Goal: Task Accomplishment & Management: Manage account settings

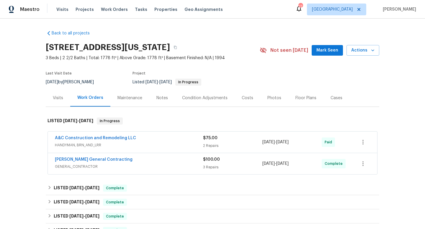
click at [187, 141] on div "A&C Construction and Remodeling LLC" at bounding box center [129, 138] width 148 height 7
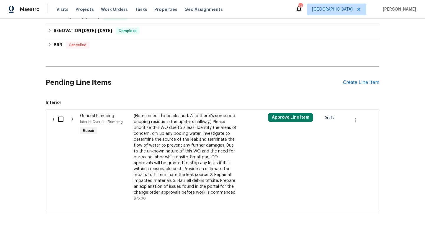
scroll to position [348, 0]
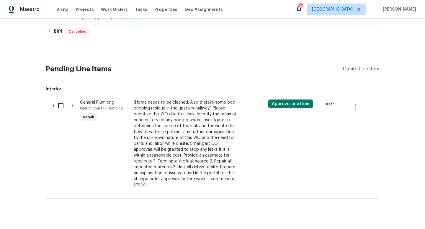
click at [352, 70] on div "Create Line Item" at bounding box center [361, 69] width 36 height 6
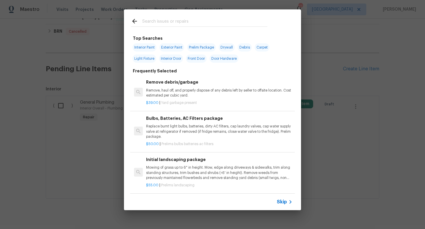
click at [279, 203] on span "Skip" at bounding box center [282, 202] width 10 height 6
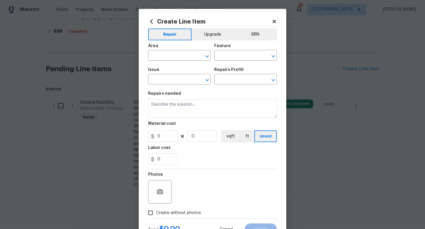
click at [171, 61] on span "Area ​" at bounding box center [179, 52] width 63 height 24
click at [172, 56] on input "text" at bounding box center [171, 56] width 46 height 9
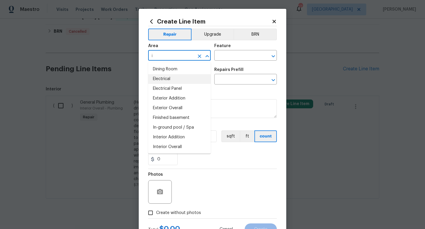
scroll to position [0, 0]
type input "i"
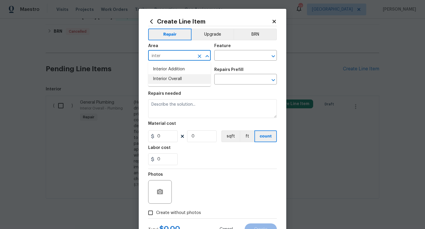
click at [183, 77] on li "Interior Overall" at bounding box center [179, 79] width 63 height 10
type input "Interior Overall"
click at [229, 55] on input "text" at bounding box center [237, 56] width 46 height 9
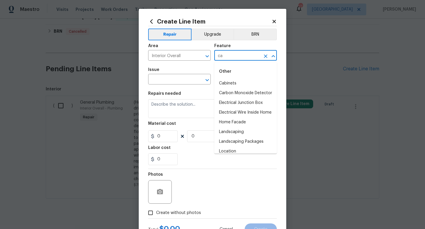
type input "c"
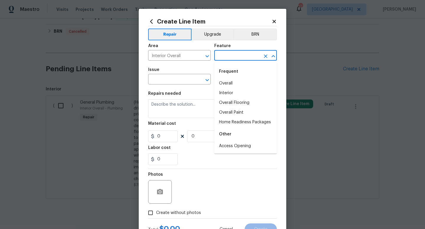
type input "o"
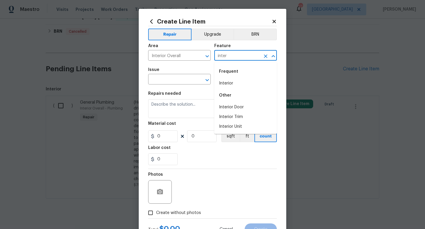
click at [234, 82] on li "Interior" at bounding box center [245, 84] width 63 height 10
type input "Interior"
click at [172, 83] on input "text" at bounding box center [171, 80] width 46 height 9
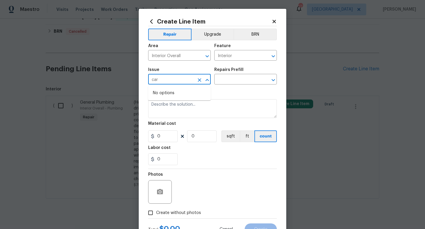
type input "car"
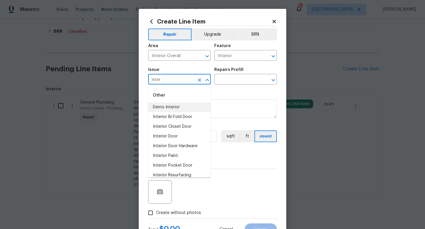
click at [205, 106] on li "Demo Interior" at bounding box center [179, 108] width 63 height 10
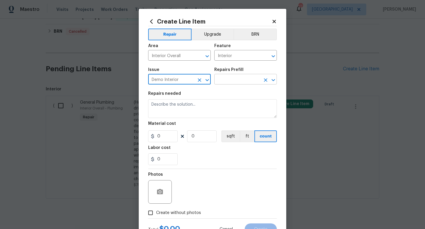
type input "Demo Interior"
click at [240, 81] on input "text" at bounding box center [237, 80] width 46 height 9
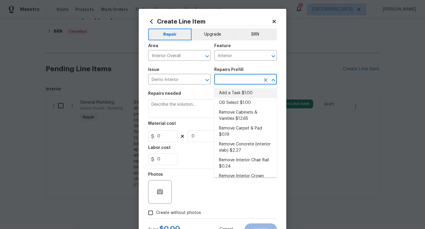
click at [237, 91] on li "Add a Task $1.00" at bounding box center [245, 93] width 63 height 10
type input "Demolition"
type input "Add a Task $1.00"
type textarea "HPM to detail"
type input "1"
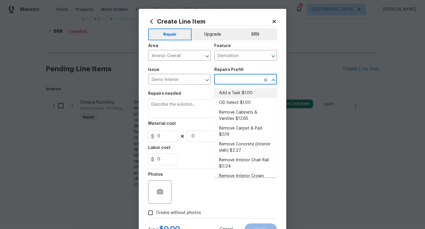
type input "1"
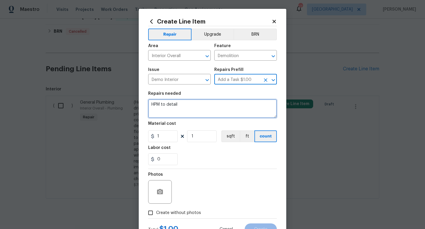
click at [189, 112] on textarea "HPM to detail" at bounding box center [212, 108] width 129 height 19
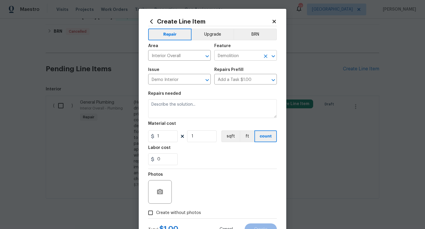
click at [223, 59] on input "Demolition" at bounding box center [237, 56] width 46 height 9
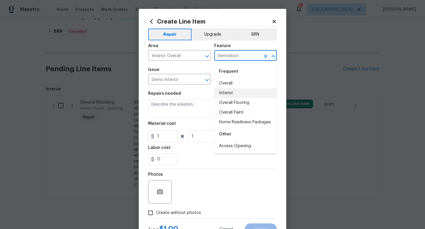
click at [226, 94] on li "Interior" at bounding box center [245, 93] width 63 height 10
type input "Interior"
click at [179, 108] on textarea at bounding box center [212, 108] width 129 height 19
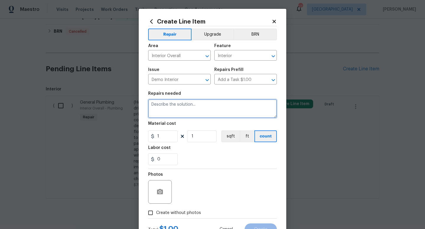
paste textarea "The carpet in the basement is WET. So wet that water squishes up when you walk …"
click at [256, 109] on textarea "The carpet in the basement is WET. So wet that water squishes up when you walk …" at bounding box center [212, 108] width 129 height 19
type textarea "The carpet in the basement is WET. So wet that water squishes up when you walk …"
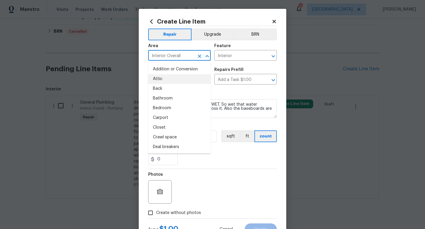
click at [187, 53] on input "Interior Overall" at bounding box center [171, 56] width 46 height 9
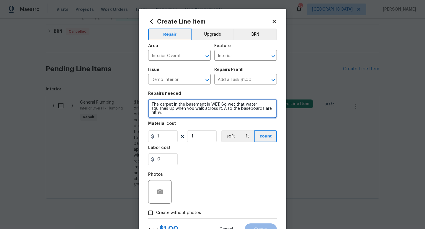
click at [222, 106] on textarea "The carpet in the basement is WET. So wet that water squishes up when you walk …" at bounding box center [212, 108] width 129 height 19
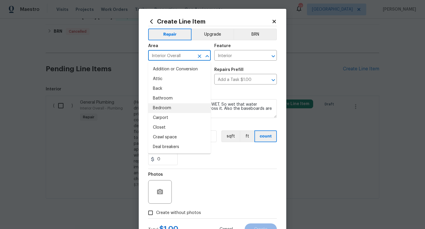
click at [172, 59] on input "Interior Overall" at bounding box center [171, 56] width 46 height 9
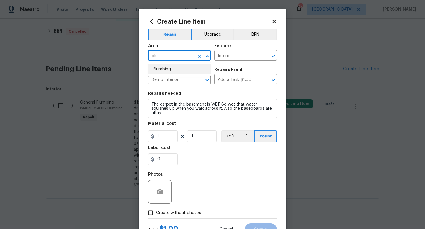
click at [162, 70] on li "Plumbing" at bounding box center [179, 70] width 63 height 10
type input "Plumbing"
click at [229, 54] on input "Interior" at bounding box center [237, 56] width 46 height 9
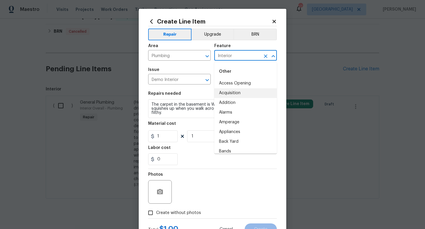
click at [229, 54] on input "Interior" at bounding box center [237, 56] width 46 height 9
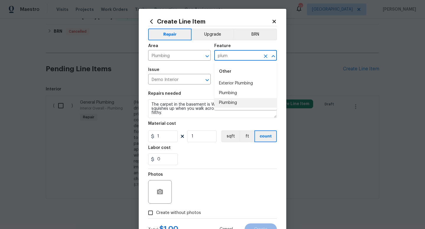
click at [229, 101] on li "Plumbing" at bounding box center [245, 103] width 63 height 10
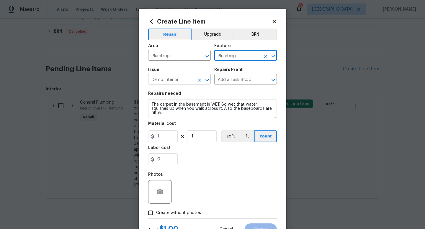
type input "Plumbing"
click at [188, 78] on input "Demo Interior" at bounding box center [171, 80] width 46 height 9
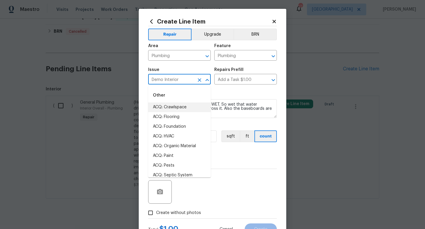
click at [188, 78] on input "Demo Interior" at bounding box center [171, 80] width 46 height 9
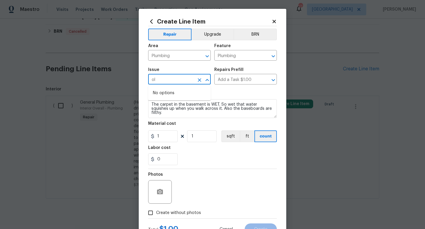
type input "o"
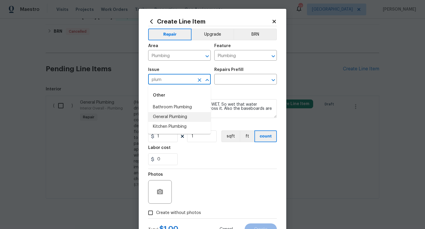
click at [170, 120] on li "General Plumbing" at bounding box center [179, 117] width 63 height 10
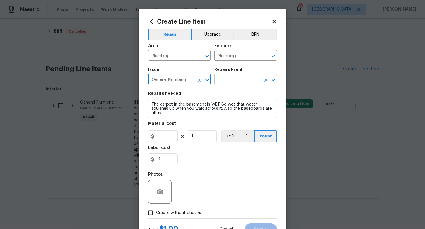
type input "General Plumbing"
click at [230, 78] on input "text" at bounding box center [237, 80] width 46 height 9
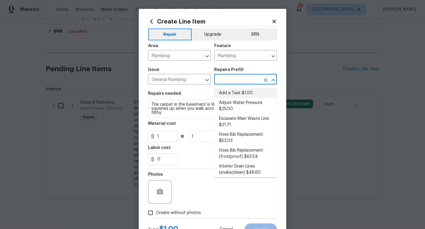
click at [231, 93] on li "Add a Task $1.00" at bounding box center [245, 93] width 63 height 10
type input "Add a Task $1.00"
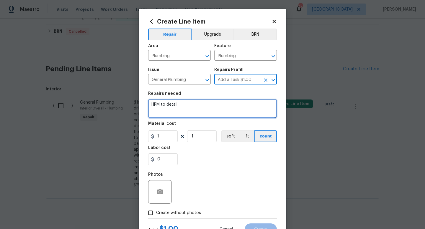
click at [203, 100] on textarea "HPM to detail" at bounding box center [212, 108] width 129 height 19
paste textarea "The carpet in the basement is WET. So wet that water squishes up when you walk …"
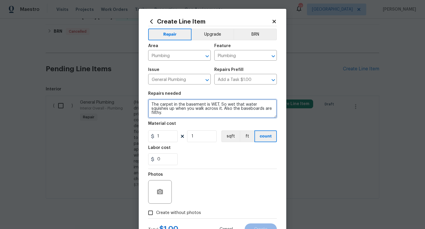
type textarea "The carpet in the basement is WET. So wet that water squishes up when you walk …"
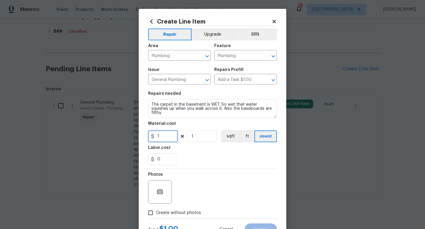
click at [171, 138] on input "1" at bounding box center [162, 137] width 29 height 12
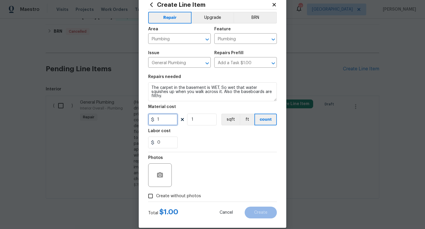
scroll to position [25, 0]
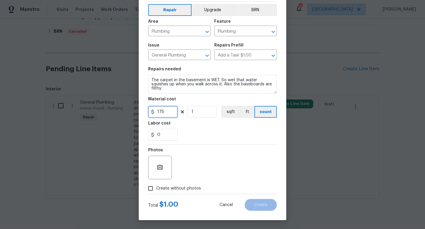
click at [159, 112] on input "175" at bounding box center [162, 112] width 29 height 12
type input "75"
click at [150, 187] on input "Create without photos" at bounding box center [150, 188] width 11 height 11
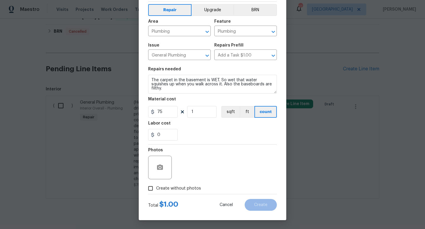
checkbox input "true"
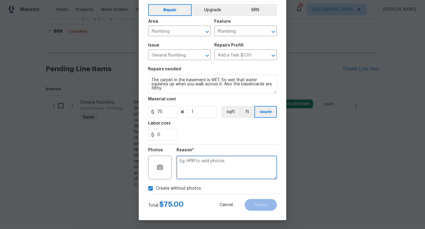
click at [188, 174] on textarea at bounding box center [226, 168] width 100 height 24
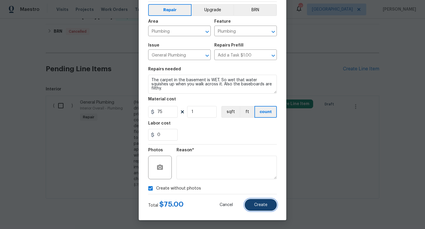
click at [259, 203] on span "Create" at bounding box center [260, 205] width 13 height 4
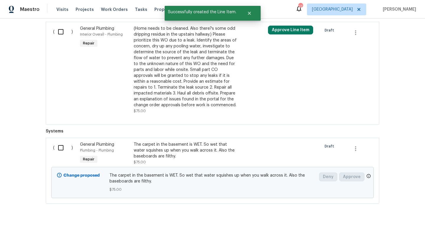
scroll to position [438, 0]
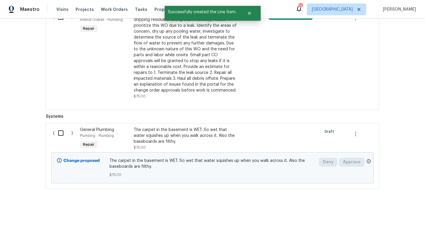
click at [60, 131] on input "checkbox" at bounding box center [63, 133] width 17 height 12
checkbox input "true"
click at [383, 218] on button "Create Work Order" at bounding box center [391, 214] width 49 height 11
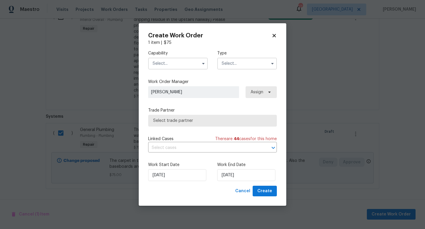
click at [184, 65] on input "text" at bounding box center [178, 64] width 60 height 12
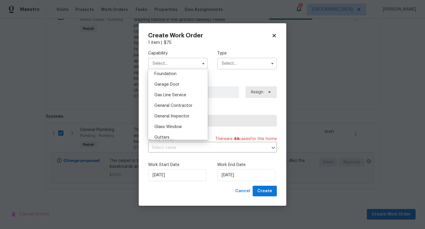
scroll to position [255, 0]
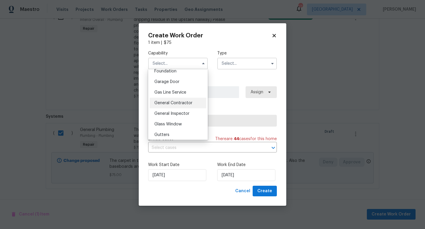
click at [177, 98] on div "General Contractor" at bounding box center [178, 103] width 57 height 11
type input "General Contractor"
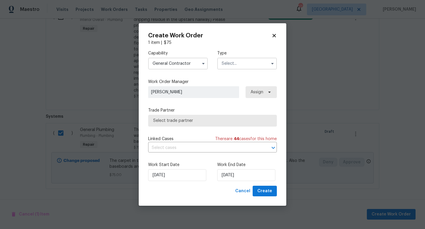
click at [228, 62] on input "text" at bounding box center [247, 64] width 60 height 12
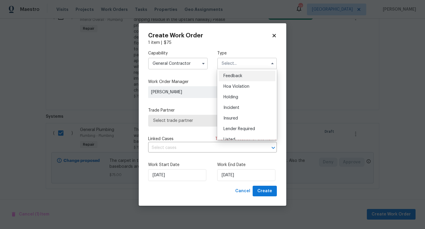
click at [227, 77] on span "Feedback" at bounding box center [232, 76] width 19 height 4
type input "Feedback"
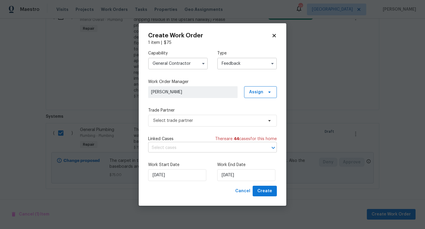
click at [188, 147] on input "text" at bounding box center [204, 148] width 112 height 9
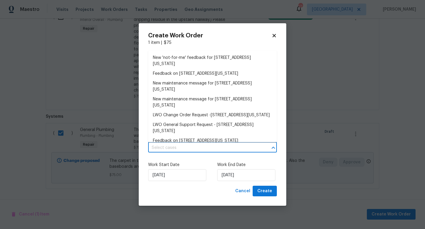
click at [194, 166] on label "Work Start Date" at bounding box center [178, 165] width 60 height 6
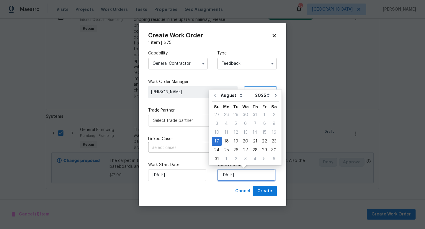
click at [231, 180] on input "[DATE]" at bounding box center [246, 176] width 58 height 12
click at [242, 141] on div "20" at bounding box center [245, 141] width 10 height 8
type input "[DATE]"
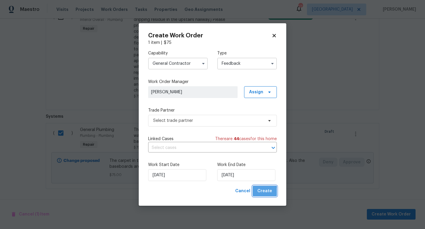
click at [260, 194] on span "Create" at bounding box center [264, 191] width 15 height 7
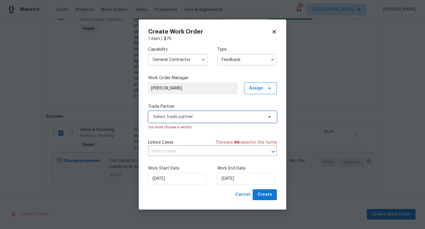
click at [226, 115] on span "Select trade partner" at bounding box center [208, 117] width 110 height 6
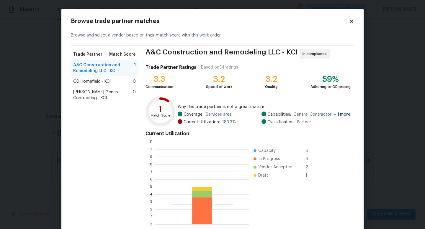
scroll to position [83, 93]
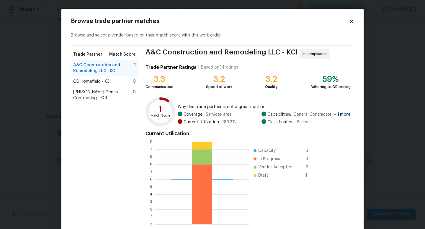
click at [366, 135] on body "Maestro Visits Projects Work Orders Tasks Properties Geo Assignments 17 [GEOGRA…" at bounding box center [212, 114] width 425 height 229
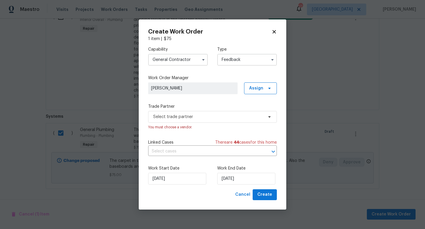
click at [185, 63] on input "General Contractor" at bounding box center [178, 60] width 60 height 12
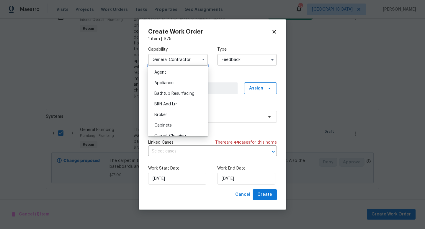
click at [184, 63] on input "General Contractor" at bounding box center [178, 60] width 60 height 12
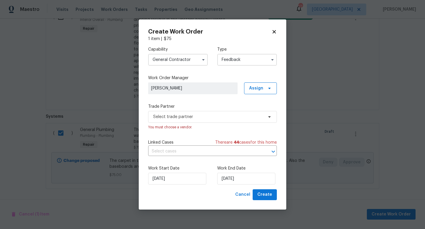
click at [180, 59] on input "General Contractor" at bounding box center [178, 60] width 60 height 12
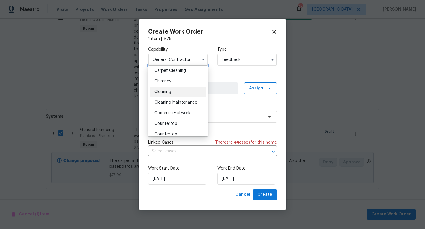
scroll to position [57, 0]
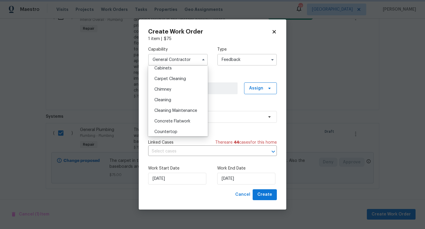
click at [220, 75] on label "Work Order Manager" at bounding box center [212, 78] width 129 height 6
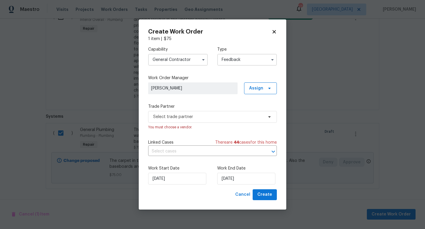
click at [191, 62] on input "General Contractor" at bounding box center [178, 60] width 60 height 12
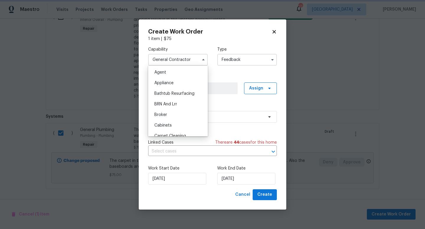
click at [220, 74] on div "Capability General Contractor Agent Appliance Bathtub Resurfacing BRN And Lrr B…" at bounding box center [212, 116] width 129 height 148
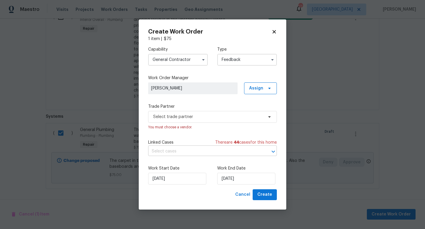
click at [205, 152] on input "text" at bounding box center [204, 151] width 112 height 9
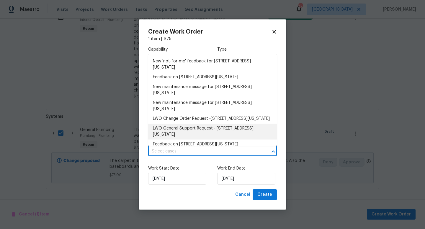
click at [187, 166] on label "Work Start Date" at bounding box center [178, 169] width 60 height 6
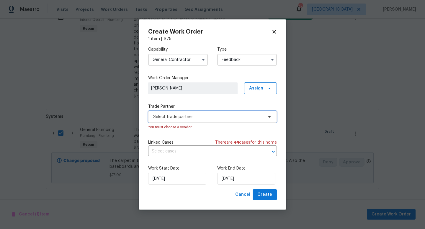
click at [188, 121] on span "Select trade partner" at bounding box center [212, 117] width 129 height 12
click at [218, 117] on span "Select trade partner" at bounding box center [208, 117] width 110 height 6
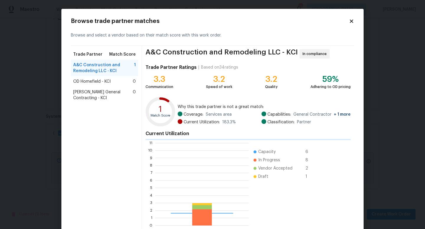
scroll to position [83, 93]
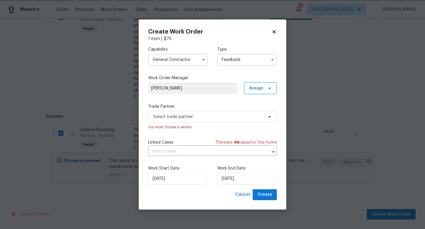
click at [385, 83] on body "Maestro Visits Projects Work Orders Tasks Properties Geo Assignments 17 [GEOGRA…" at bounding box center [212, 114] width 425 height 229
click at [185, 62] on input "General Contractor" at bounding box center [178, 60] width 60 height 12
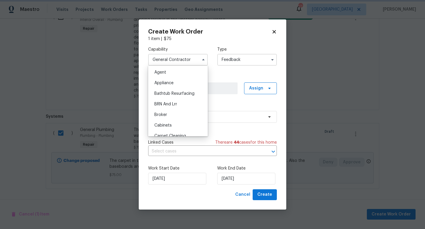
click at [223, 78] on label "Work Order Manager" at bounding box center [212, 78] width 129 height 6
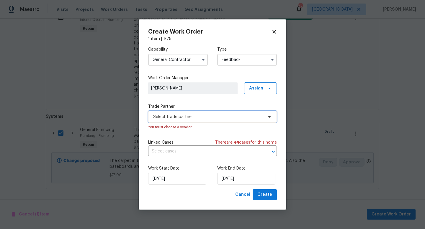
click at [201, 111] on span "Select trade partner" at bounding box center [212, 117] width 129 height 12
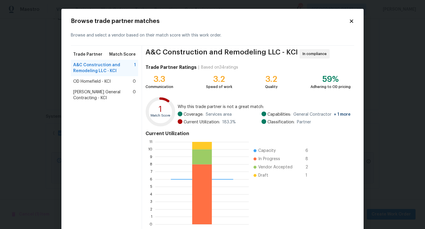
scroll to position [31, 0]
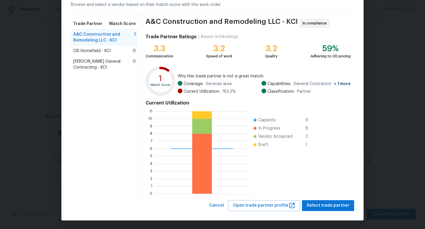
click at [110, 52] on span "OD Homefield - KCI" at bounding box center [91, 51] width 37 height 6
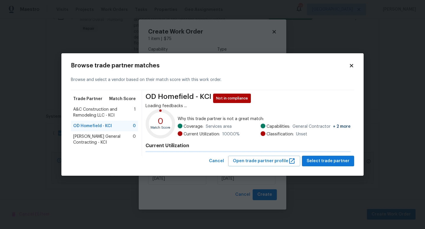
scroll to position [0, 0]
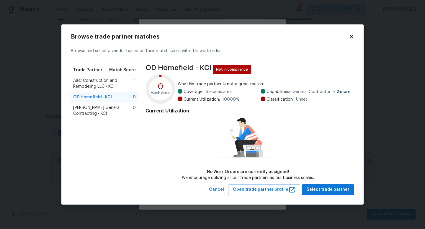
click at [106, 115] on span "[PERSON_NAME] General Contracting - KCI" at bounding box center [103, 111] width 60 height 12
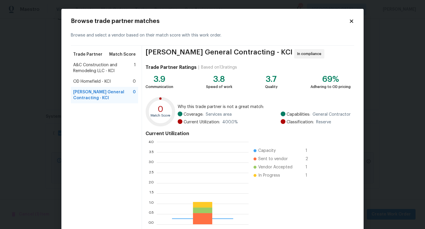
scroll to position [83, 92]
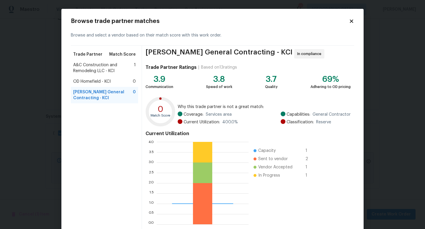
click at [109, 64] on span "A&C Construction and Remodeling LLC - KCI" at bounding box center [103, 68] width 61 height 12
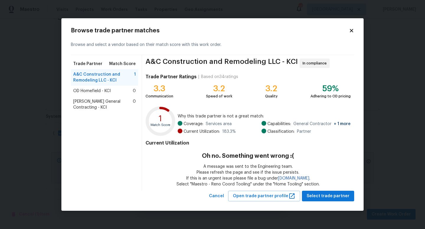
click at [107, 95] on div "OD Homefield - KCI 0" at bounding box center [104, 91] width 67 height 11
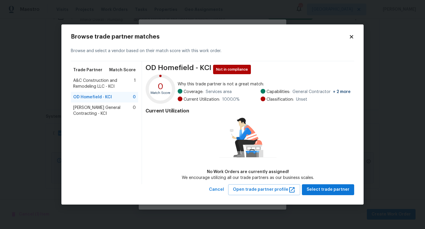
click at [105, 110] on span "[PERSON_NAME] General Contracting - KCI" at bounding box center [103, 111] width 60 height 12
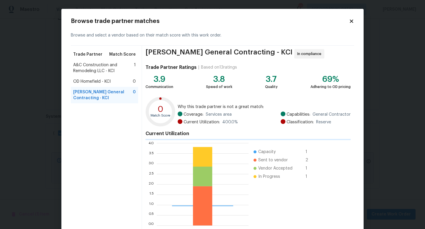
click at [109, 65] on span "A&C Construction and Remodeling LLC - KCI" at bounding box center [103, 68] width 61 height 12
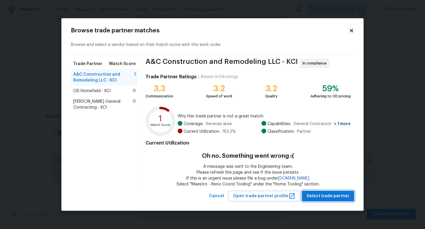
click at [344, 197] on span "Select trade partner" at bounding box center [327, 196] width 43 height 7
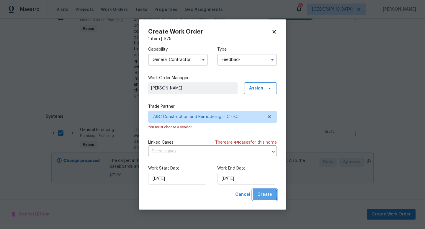
click at [263, 195] on span "Create" at bounding box center [264, 194] width 15 height 7
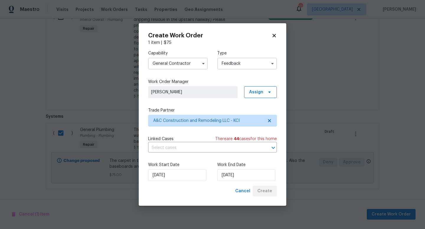
checkbox input "false"
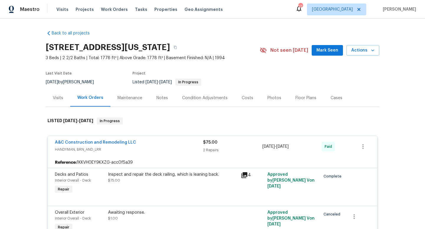
scroll to position [152, 0]
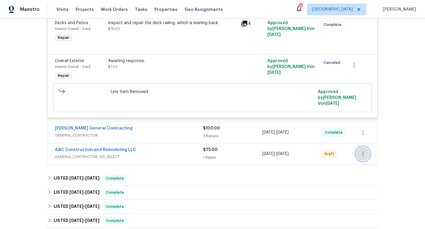
click at [363, 155] on icon "button" at bounding box center [362, 154] width 7 height 7
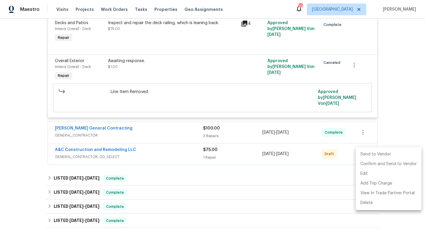
click at [363, 153] on li "Send to Vendor" at bounding box center [388, 155] width 66 height 10
click at [239, 160] on div at bounding box center [212, 114] width 425 height 229
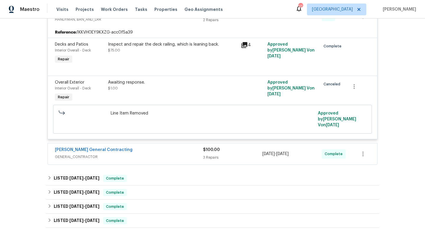
scroll to position [0, 0]
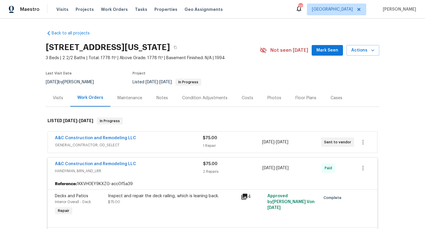
click at [237, 141] on div "$75.00" at bounding box center [232, 138] width 59 height 6
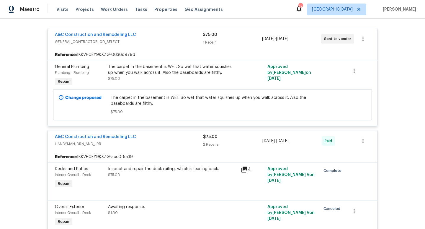
scroll to position [111, 0]
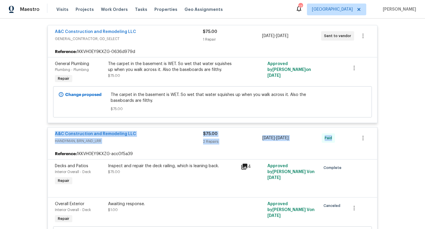
drag, startPoint x: 50, startPoint y: 131, endPoint x: 363, endPoint y: 132, distance: 312.6
click at [365, 133] on div "A&C Construction and Remodeling LLC HANDYMAN, BRN_AND_LRR $75.00 2 Repairs [DAT…" at bounding box center [212, 138] width 329 height 21
copy div "A&C Construction and Remodeling LLC HANDYMAN, BRN_AND_LRR $75.00 2 Repairs [DAT…"
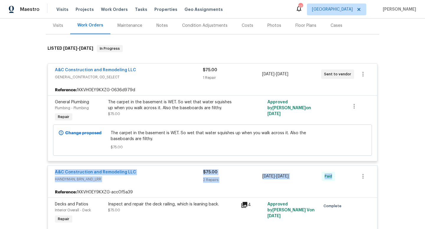
scroll to position [17, 0]
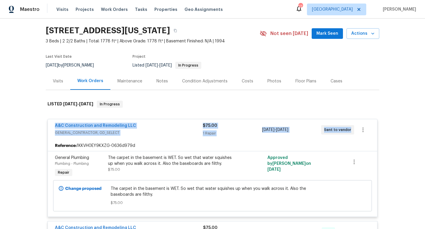
drag, startPoint x: 50, startPoint y: 126, endPoint x: 331, endPoint y: 140, distance: 282.0
click at [333, 141] on div "A&C Construction and Remodeling LLC GENERAL_CONTRACTOR, OD_SELECT $75.00 1 Repa…" at bounding box center [212, 168] width 330 height 98
copy div "A&C Construction and Remodeling LLC GENERAL_CONTRACTOR, OD_SELECT $75.00 1 Repa…"
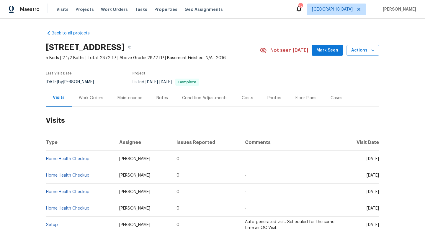
click at [81, 83] on div "[DATE] by [PERSON_NAME]" at bounding box center [73, 82] width 55 height 7
click at [81, 83] on div "8/12/2025 by Samuel Rivera" at bounding box center [73, 82] width 55 height 7
copy div "8/12/2025 by Samuel Rivera"
click at [93, 97] on div "Work Orders" at bounding box center [91, 98] width 24 height 6
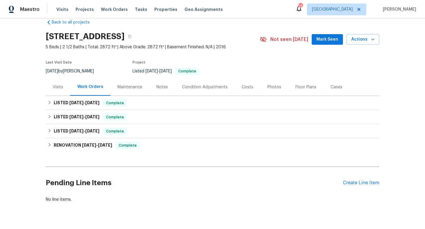
scroll to position [12, 0]
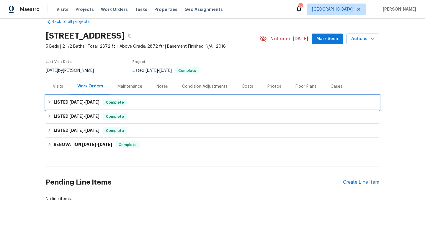
click at [85, 101] on span "5/28/25 - 6/17/25" at bounding box center [84, 102] width 30 height 4
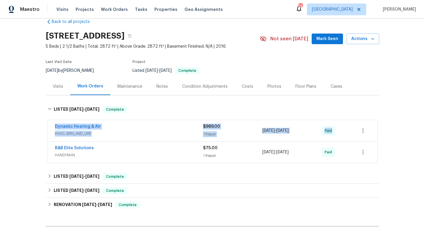
drag, startPoint x: 48, startPoint y: 125, endPoint x: 335, endPoint y: 130, distance: 287.6
click at [335, 132] on div "Dynamic Heating & Air HVAC, BRN_AND_LRR $989.00 1 Repair 6/3/2025 - 6/17/2025 P…" at bounding box center [212, 130] width 329 height 21
copy div "Dynamic Heating & Air HVAC, BRN_AND_LRR $989.00 1 Repair 6/3/2025 - 6/17/2025 P…"
